Goal: Information Seeking & Learning: Learn about a topic

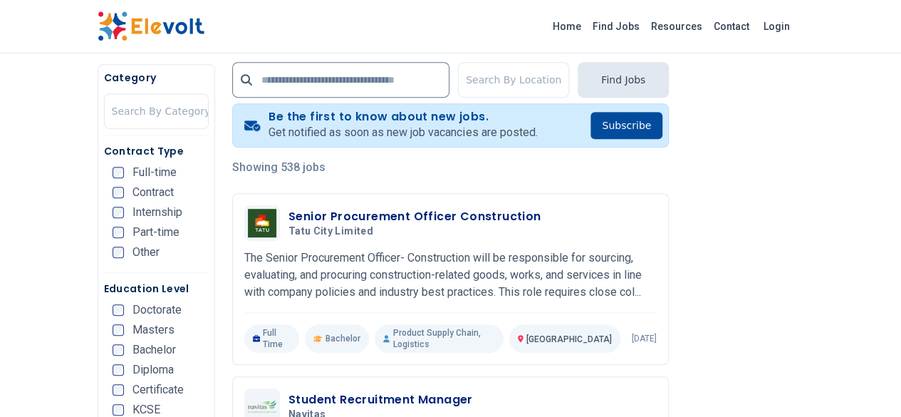
scroll to position [281, 0]
click at [645, 28] on link "Find Jobs" at bounding box center [616, 26] width 58 height 23
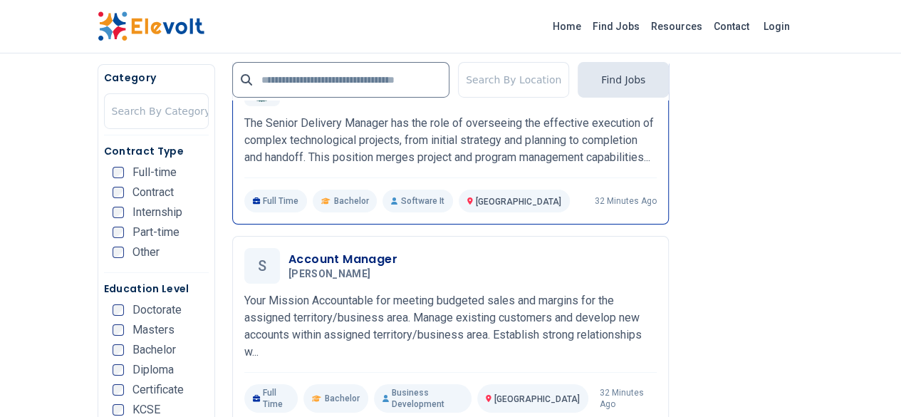
scroll to position [2483, 0]
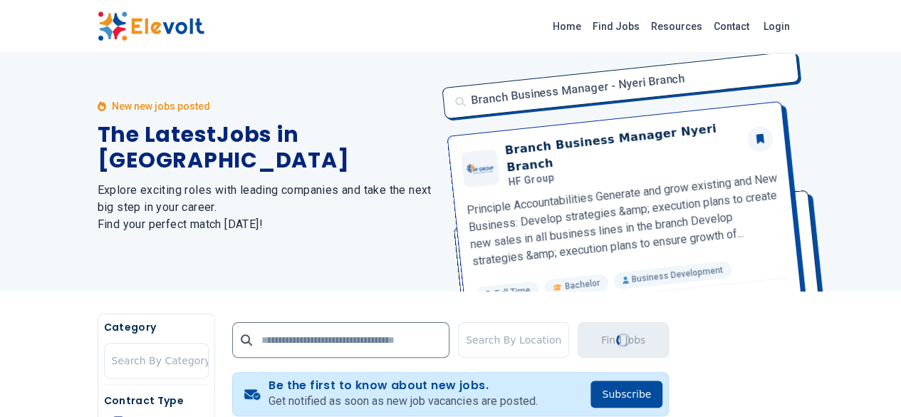
scroll to position [0, 0]
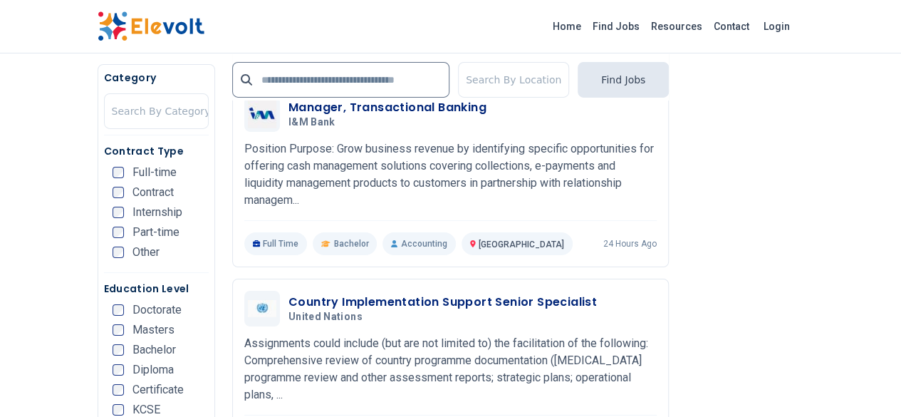
scroll to position [2373, 0]
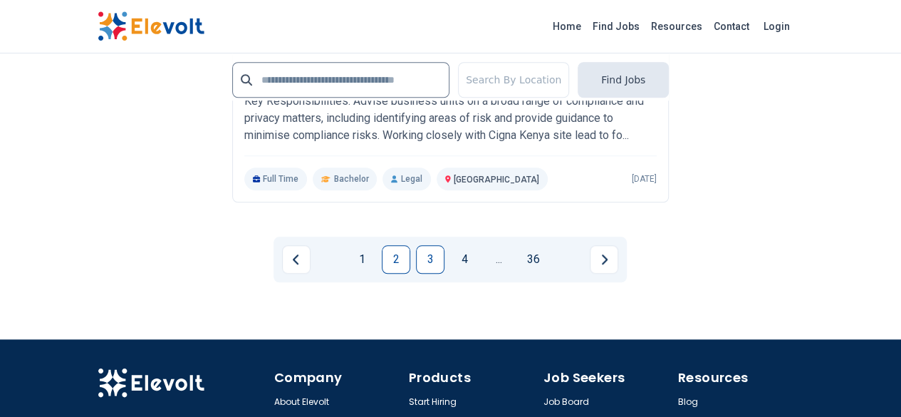
click at [426, 245] on link "3" at bounding box center [430, 259] width 28 height 28
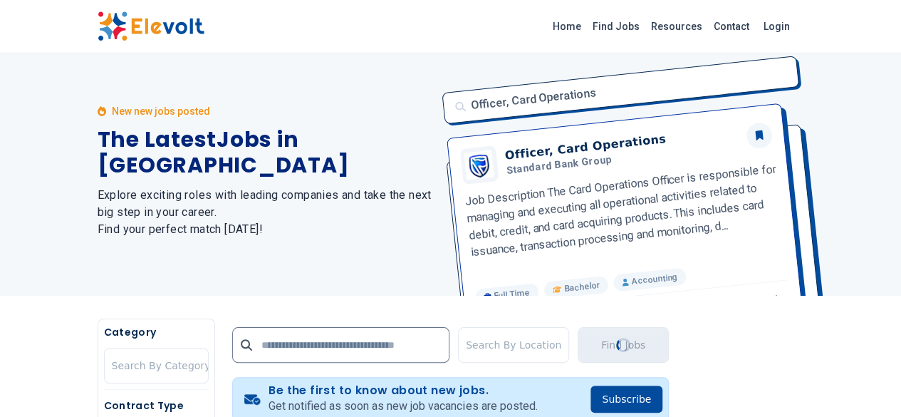
scroll to position [0, 0]
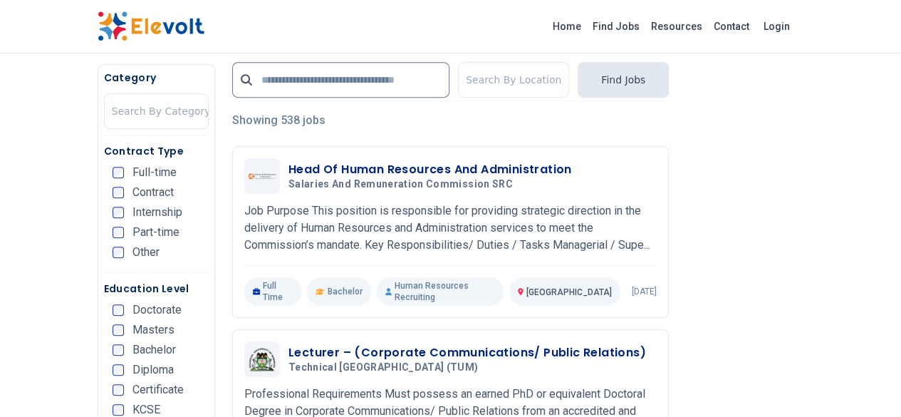
scroll to position [328, 0]
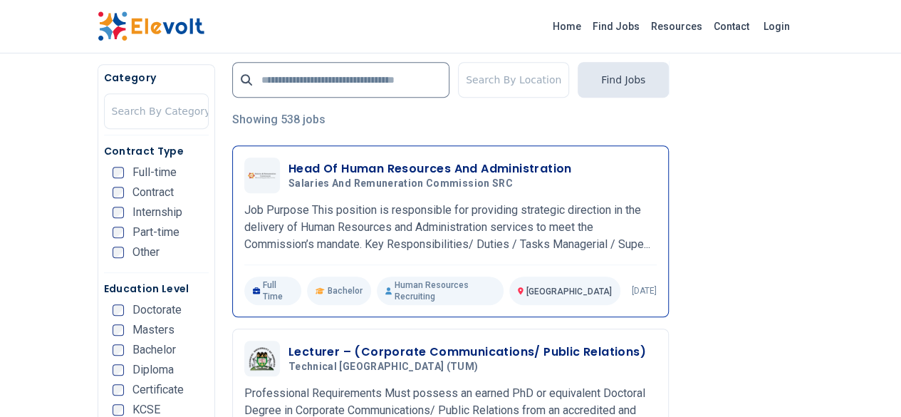
click at [436, 171] on h3 "Head Of Human Resources And Administration" at bounding box center [429, 168] width 283 height 17
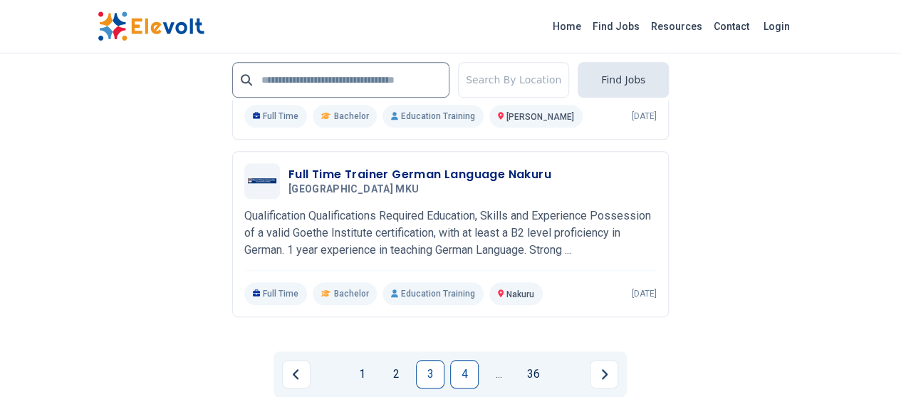
click at [454, 360] on link "4" at bounding box center [464, 374] width 28 height 28
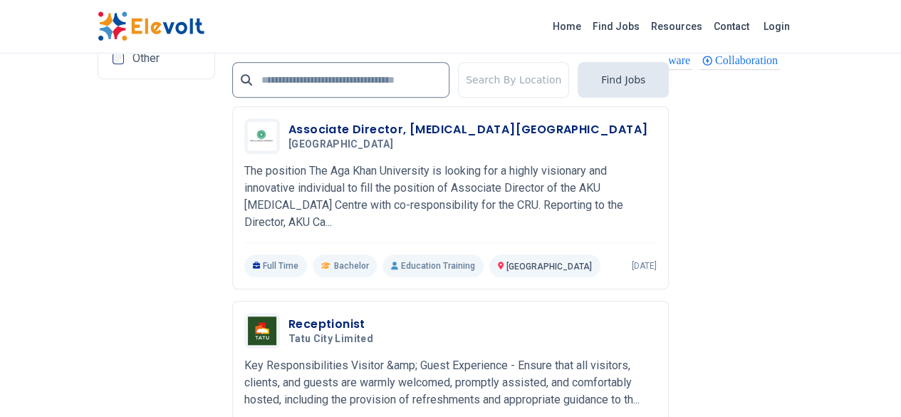
scroll to position [3191, 0]
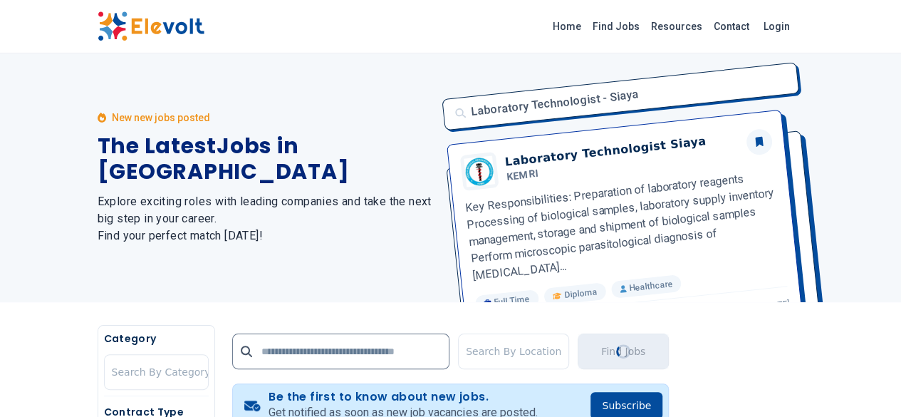
scroll to position [0, 0]
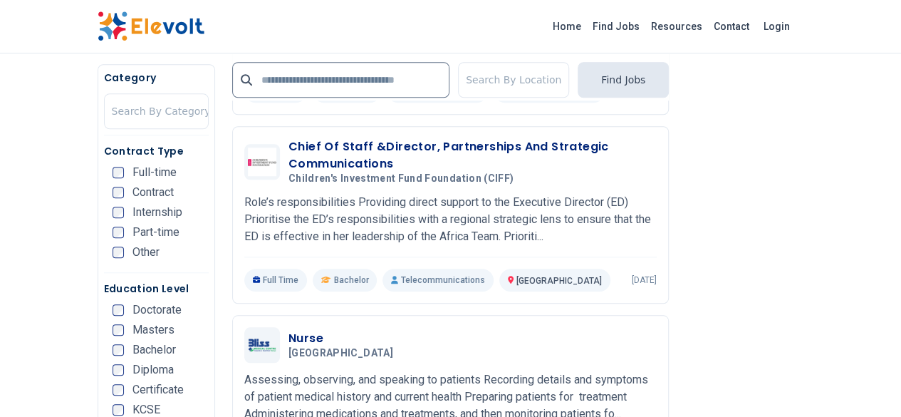
scroll to position [546, 0]
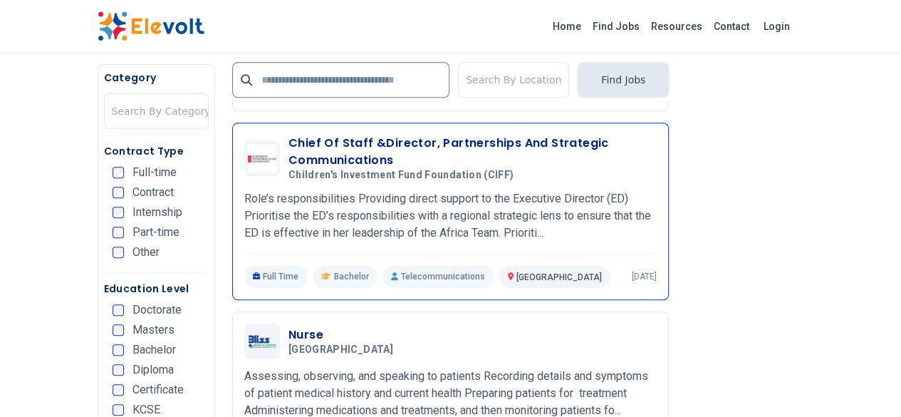
click at [485, 259] on div "Chief Of Staff &Director, Partnerships And Strategic Communications Children's …" at bounding box center [450, 211] width 437 height 177
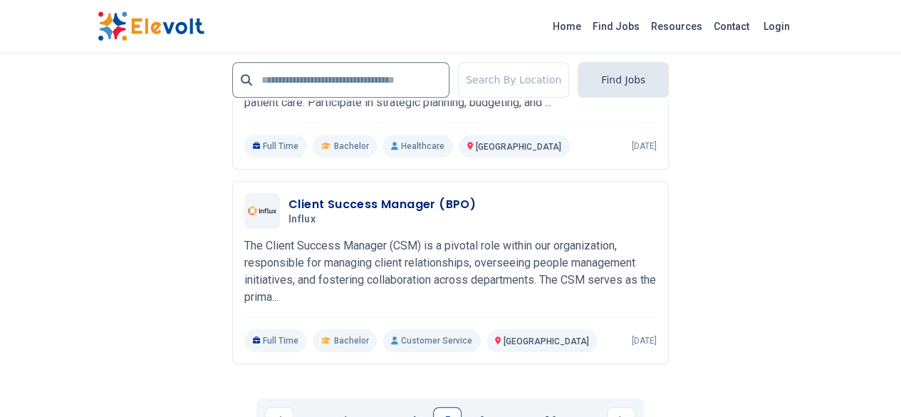
scroll to position [3252, 0]
click at [479, 406] on link "6" at bounding box center [481, 420] width 28 height 28
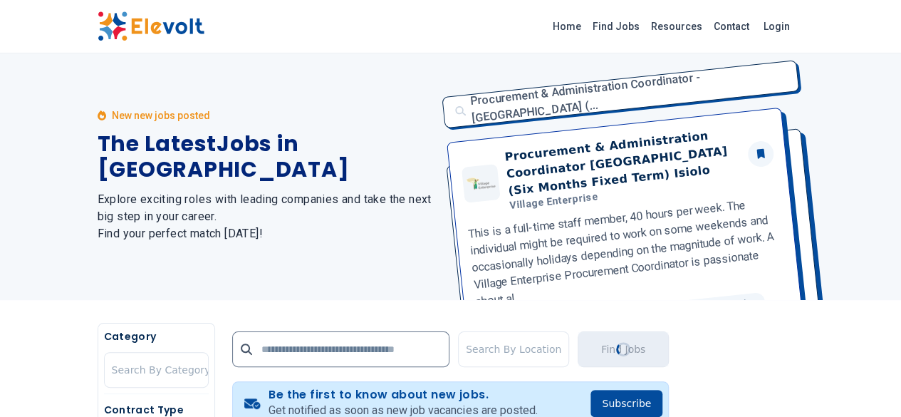
scroll to position [0, 0]
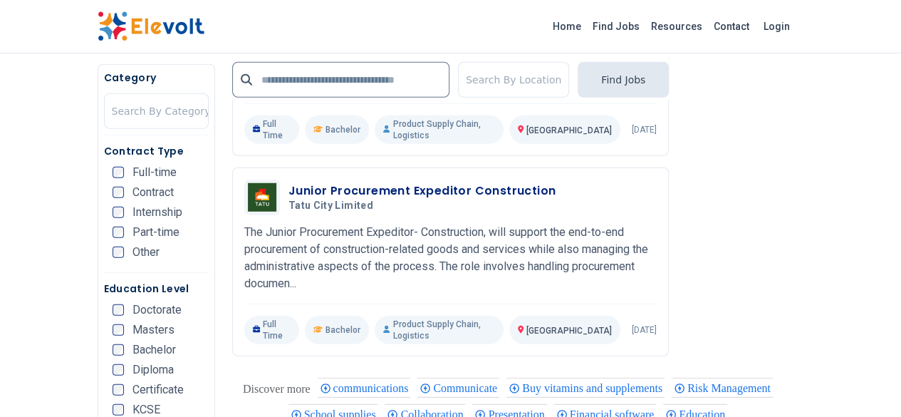
scroll to position [1937, 0]
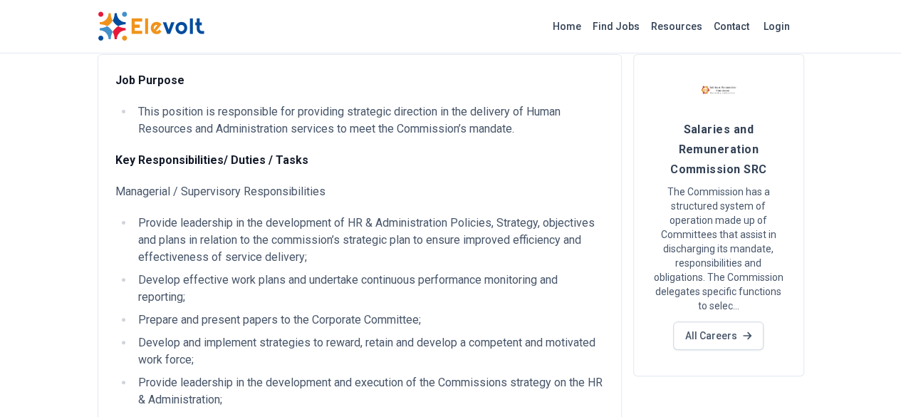
scroll to position [93, 0]
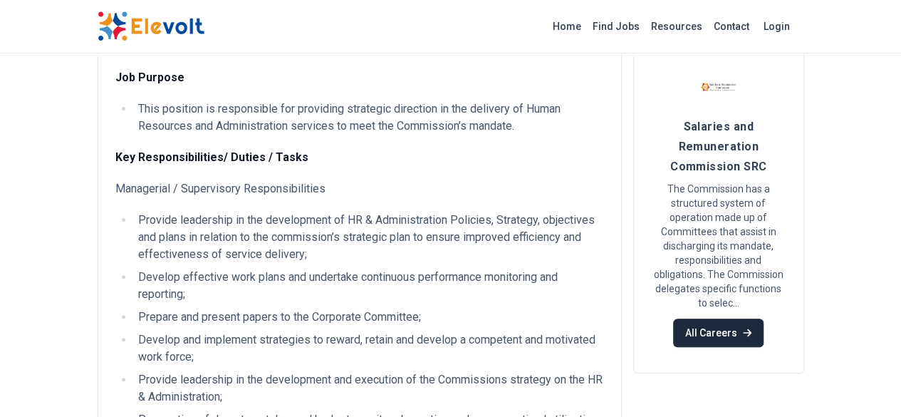
click at [764, 318] on link "All Careers" at bounding box center [718, 332] width 90 height 28
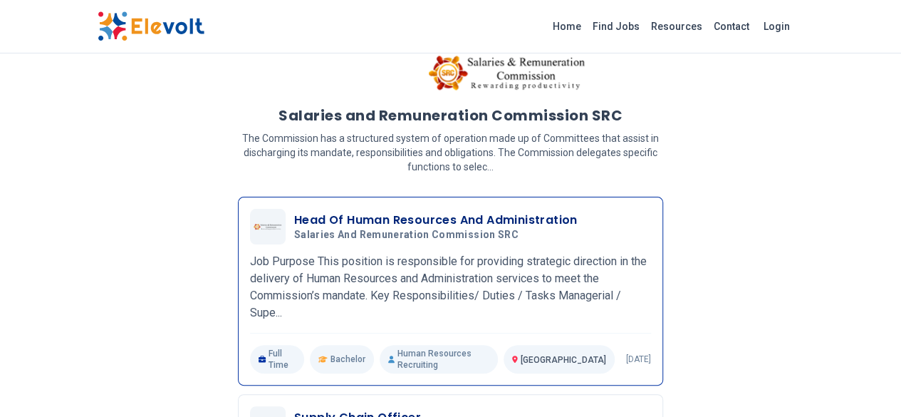
scroll to position [38, 0]
